Goal: Task Accomplishment & Management: Manage account settings

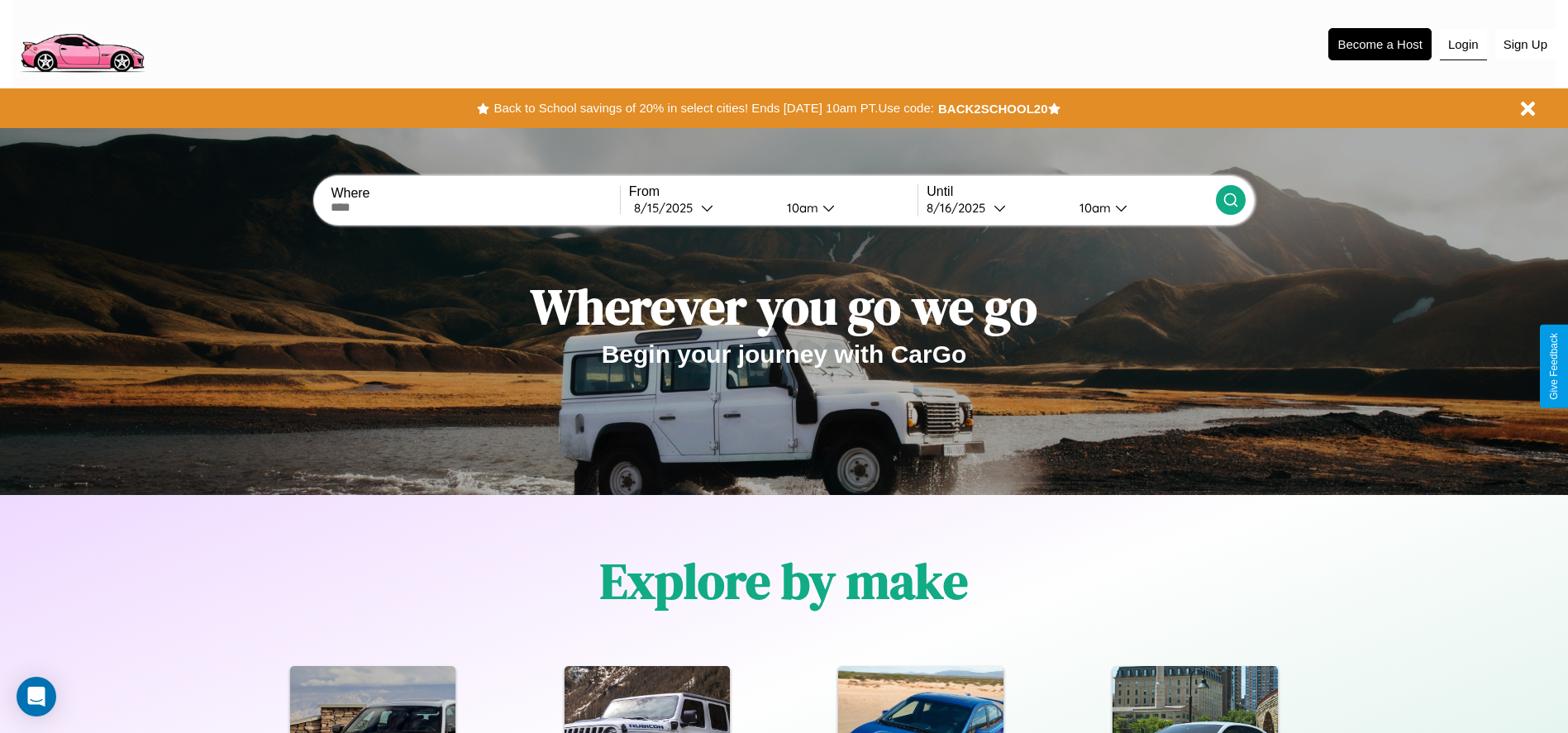
click at [1463, 44] on button "Login" at bounding box center [1463, 44] width 47 height 31
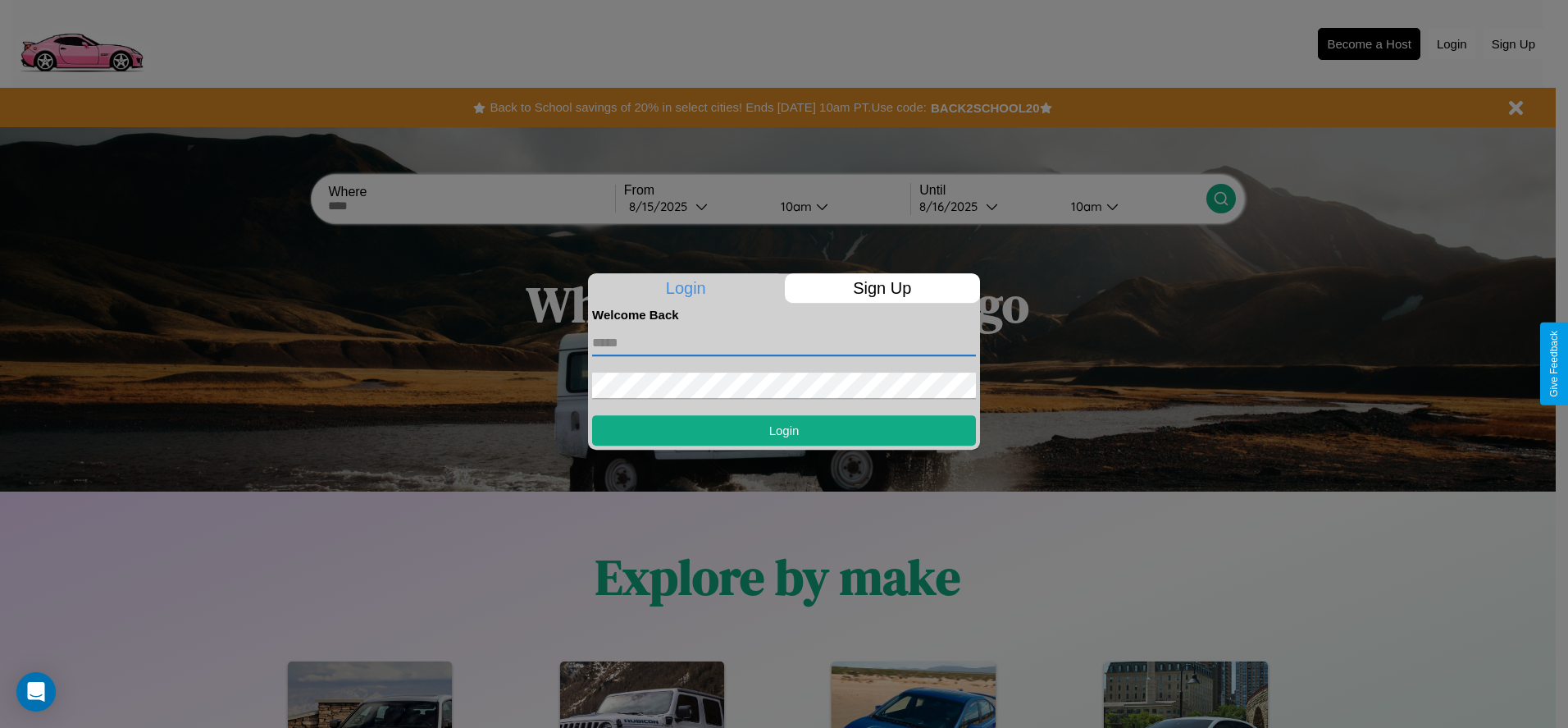
click at [784, 342] on input "text" at bounding box center [783, 342] width 384 height 26
type input "**********"
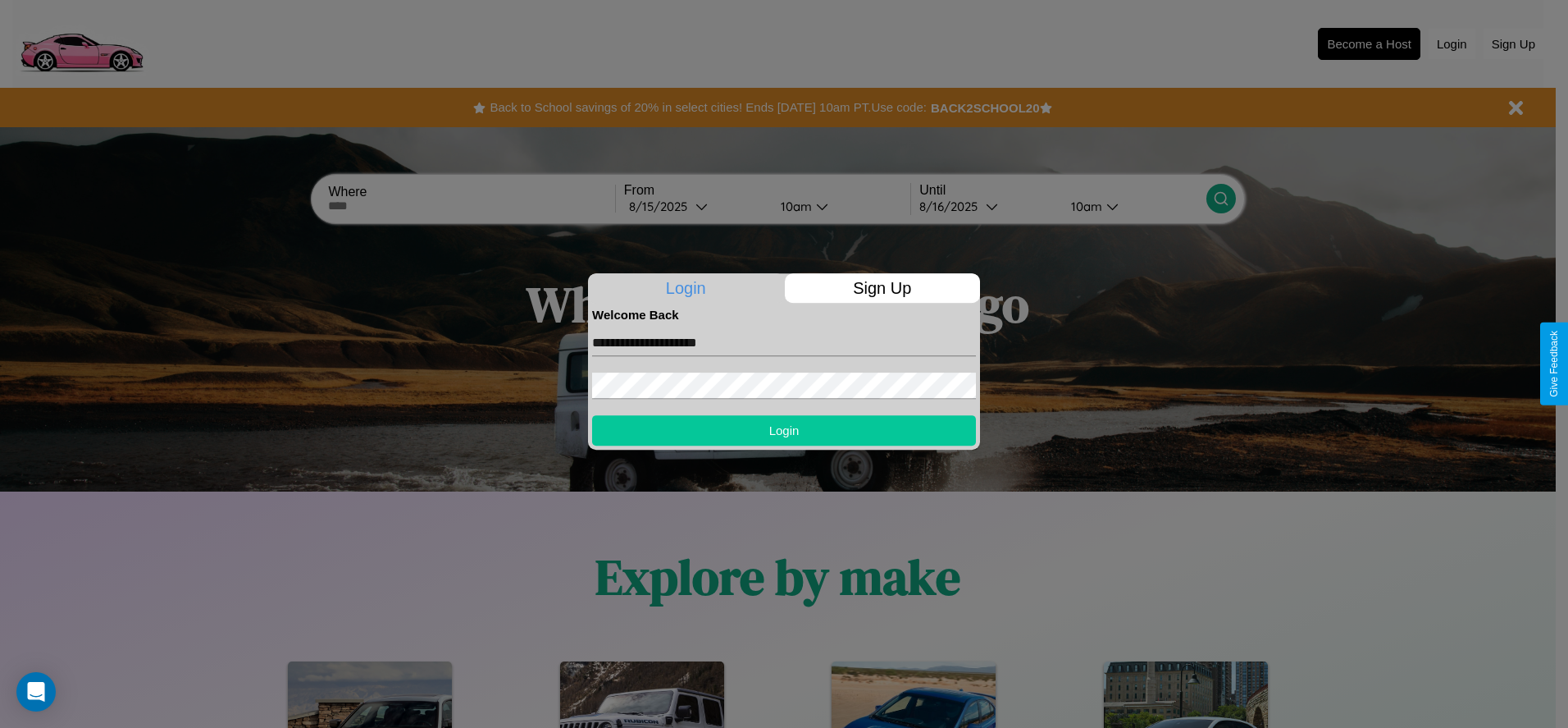
click at [784, 430] on button "Login" at bounding box center [783, 430] width 384 height 30
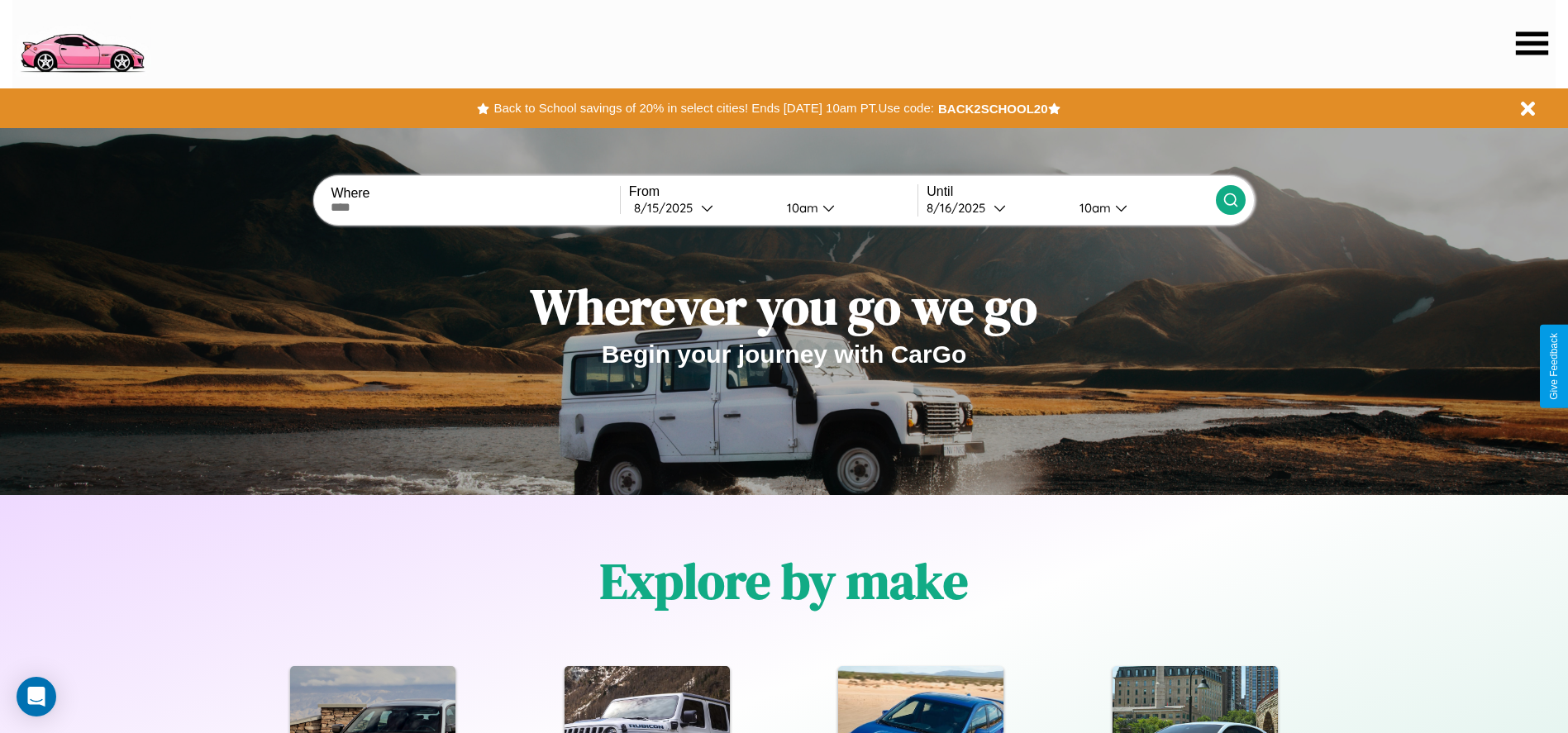
click at [1531, 43] on icon at bounding box center [1531, 42] width 32 height 23
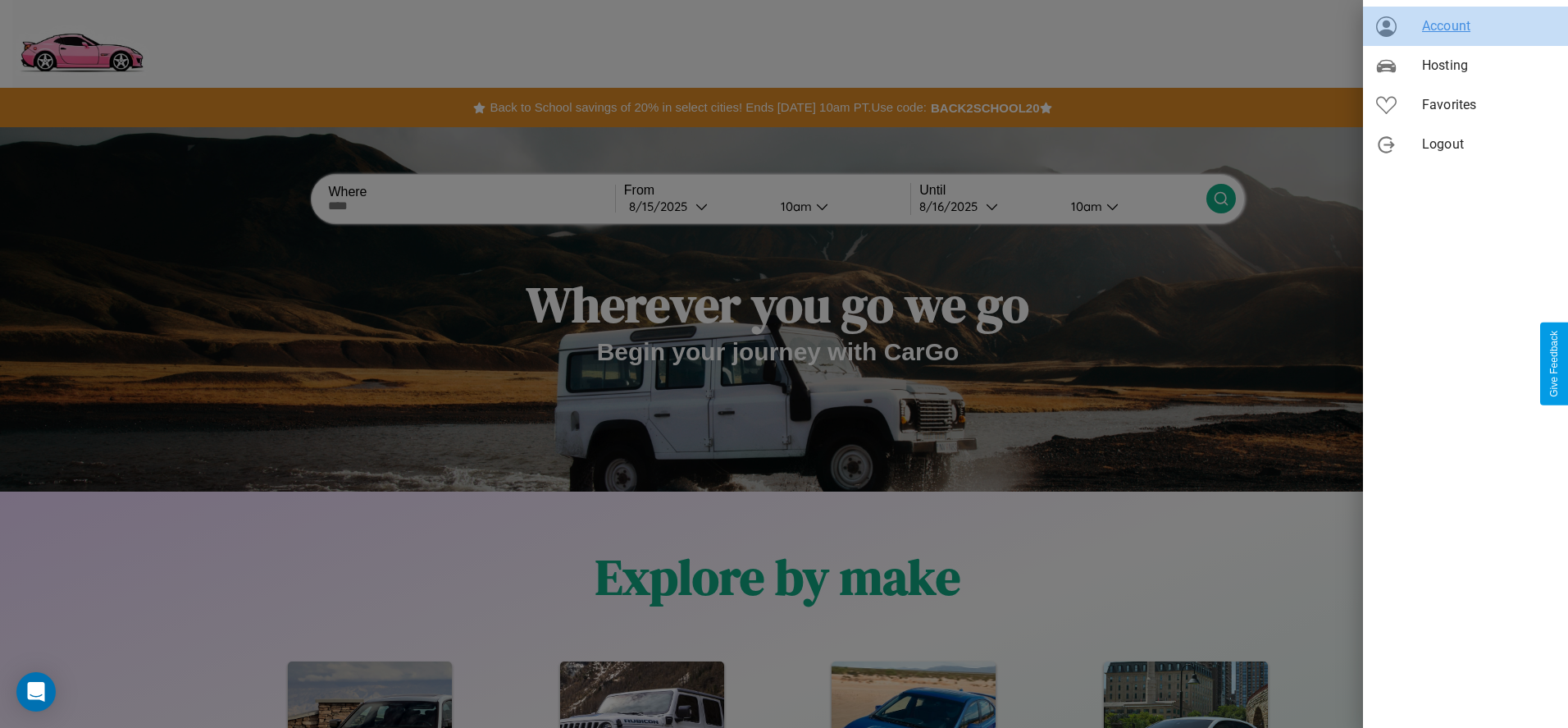
click at [1466, 26] on span "Account" at bounding box center [1489, 25] width 133 height 19
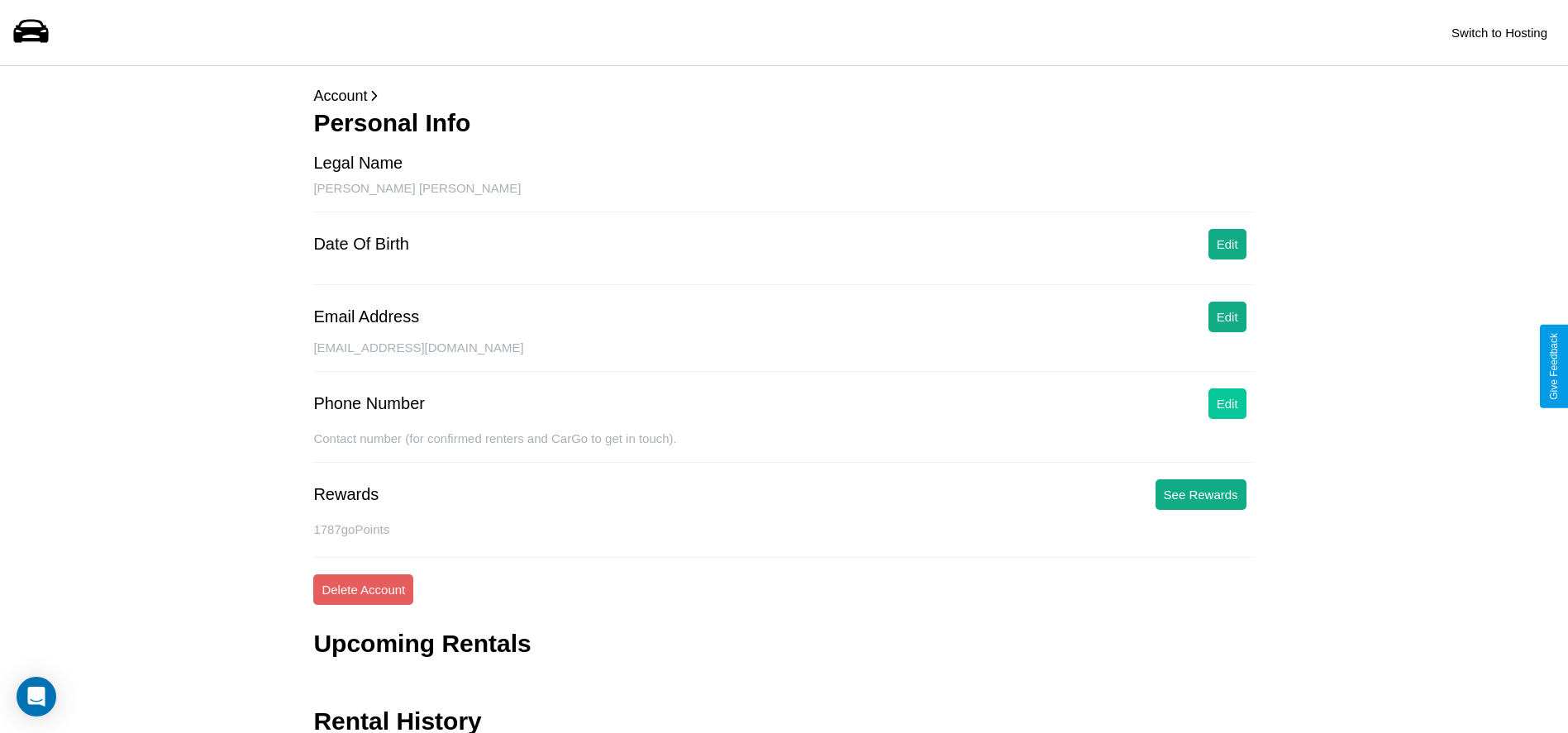
click at [1227, 403] on button "Edit" at bounding box center [1227, 403] width 38 height 31
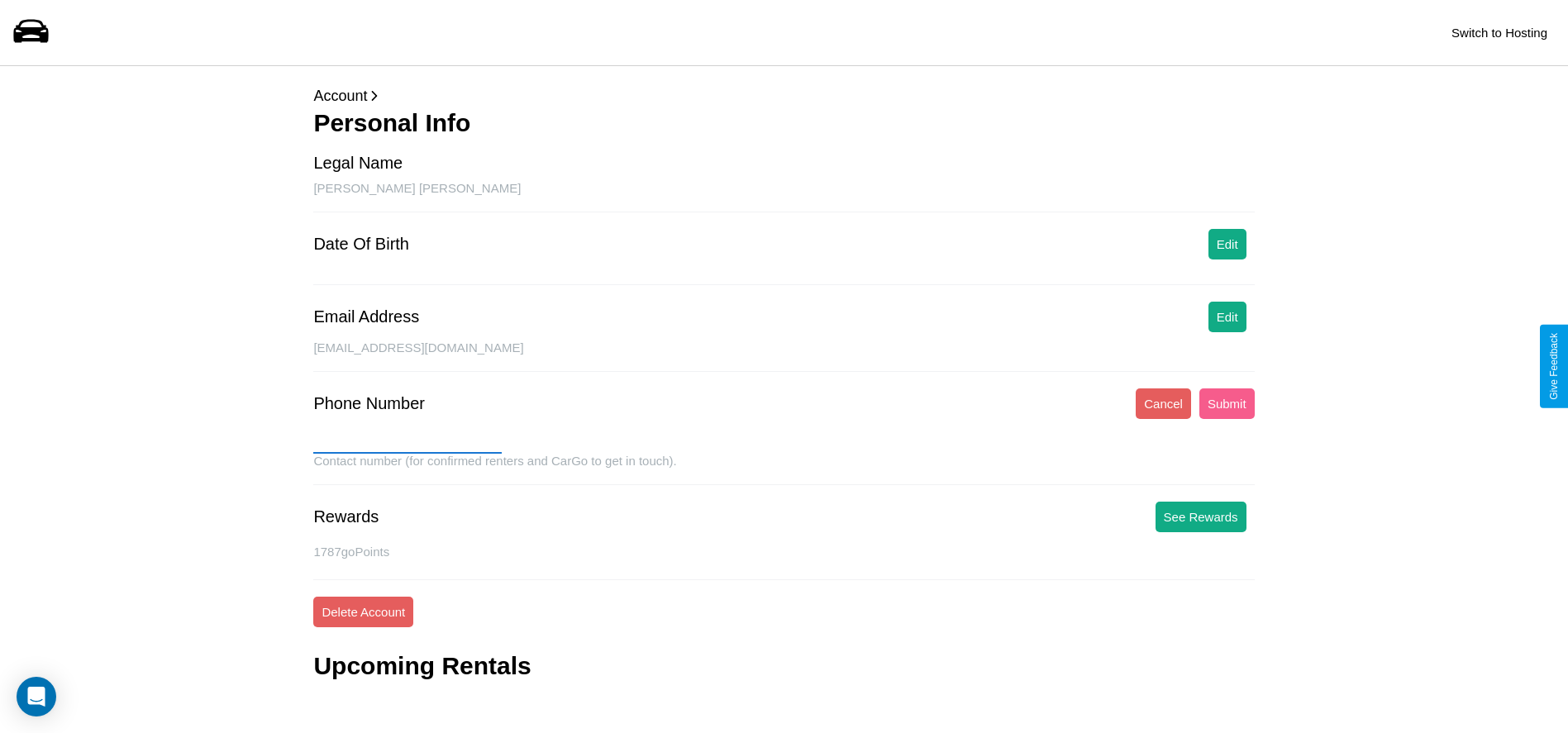
click at [408, 441] on input "text" at bounding box center [408, 440] width 189 height 26
type input "**********"
click at [1227, 403] on button "Submit" at bounding box center [1227, 403] width 55 height 31
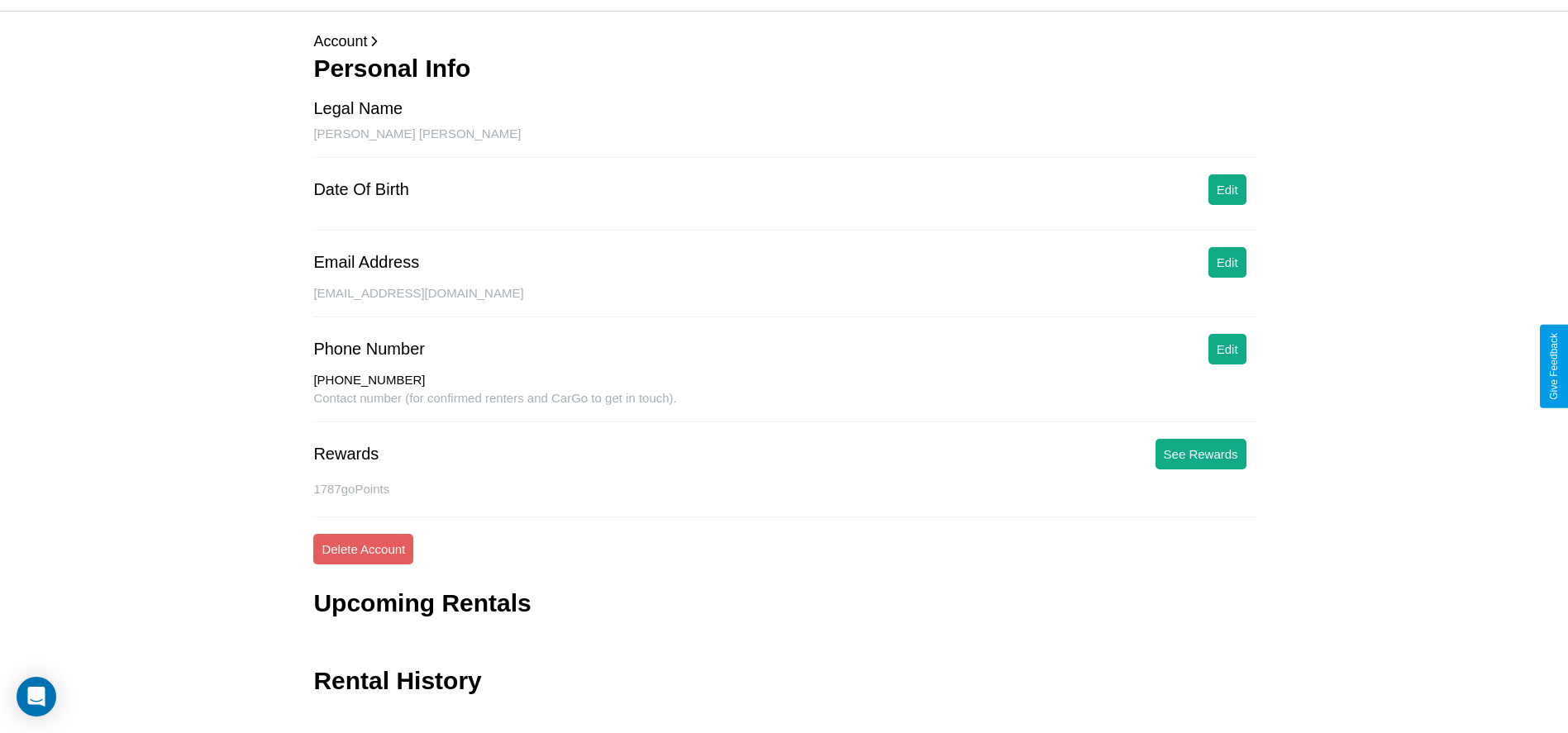
scroll to position [80, 0]
